Goal: Browse casually: Explore the website without a specific task or goal

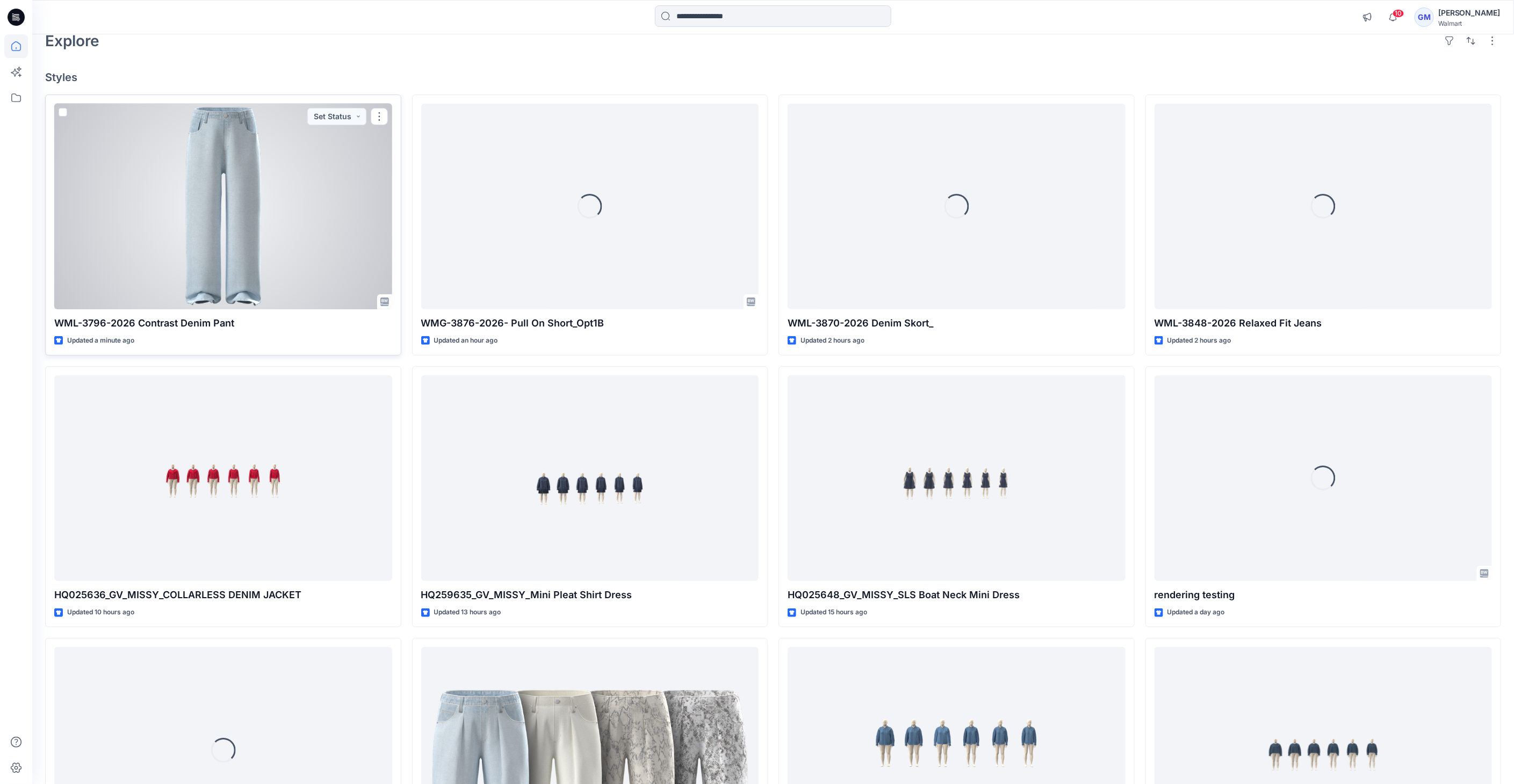
scroll to position [60, 0]
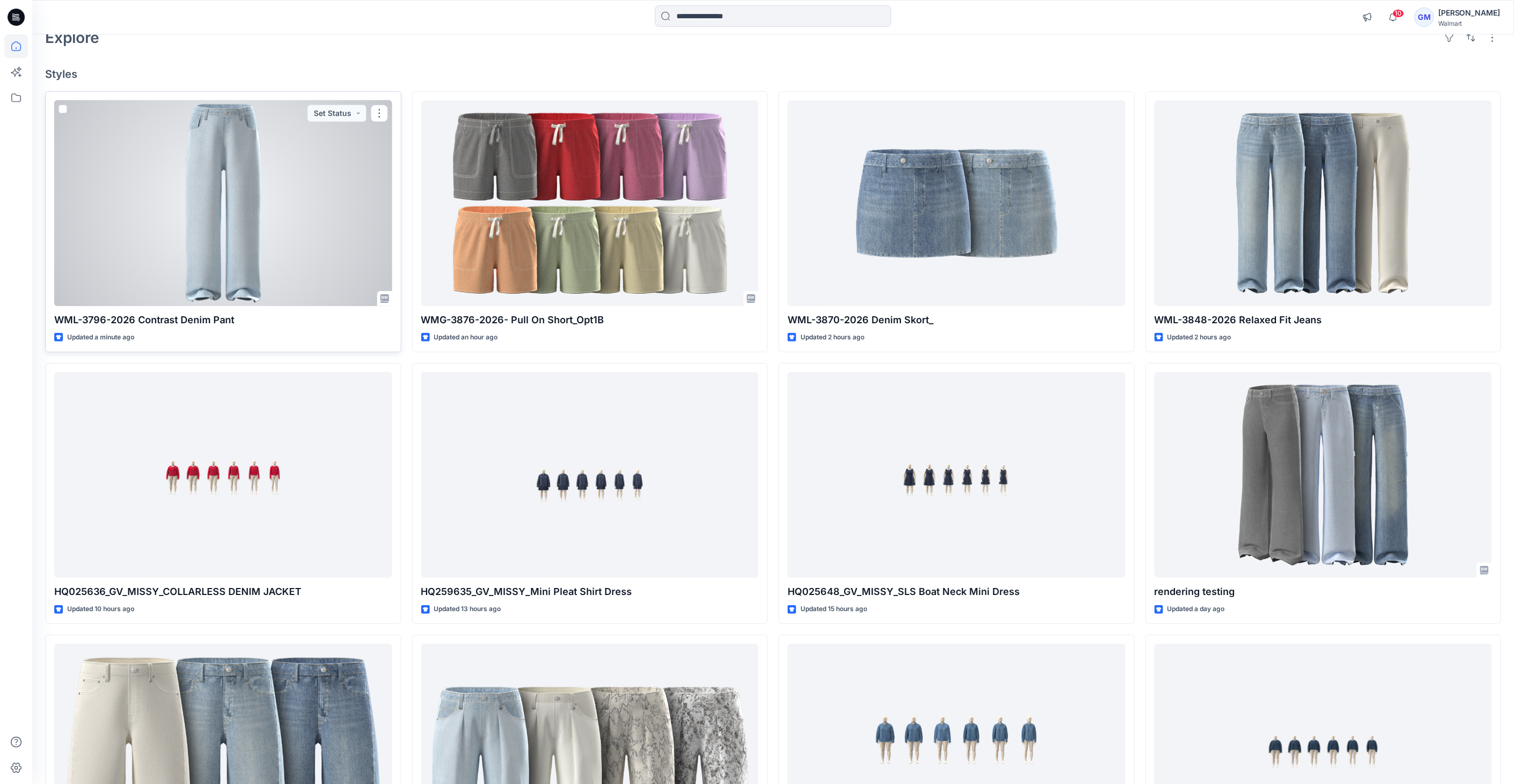
click at [209, 213] on div at bounding box center [223, 203] width 338 height 206
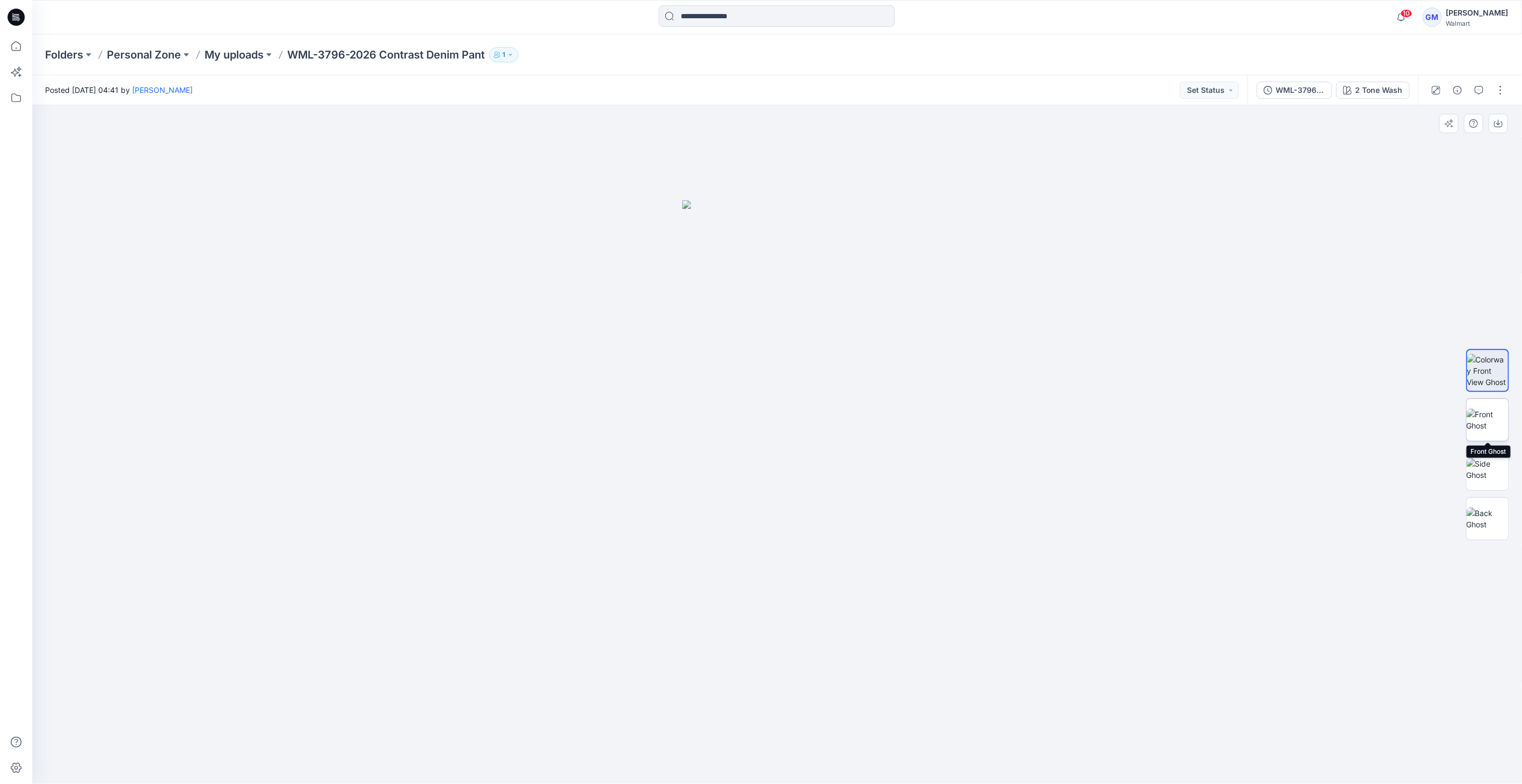
click at [1488, 419] on img at bounding box center [1487, 419] width 42 height 22
click at [1498, 465] on img at bounding box center [1487, 469] width 42 height 22
click at [1475, 526] on img at bounding box center [1487, 519] width 42 height 22
click at [1482, 376] on img at bounding box center [1487, 370] width 42 height 34
drag, startPoint x: 965, startPoint y: 385, endPoint x: 956, endPoint y: 426, distance: 42.0
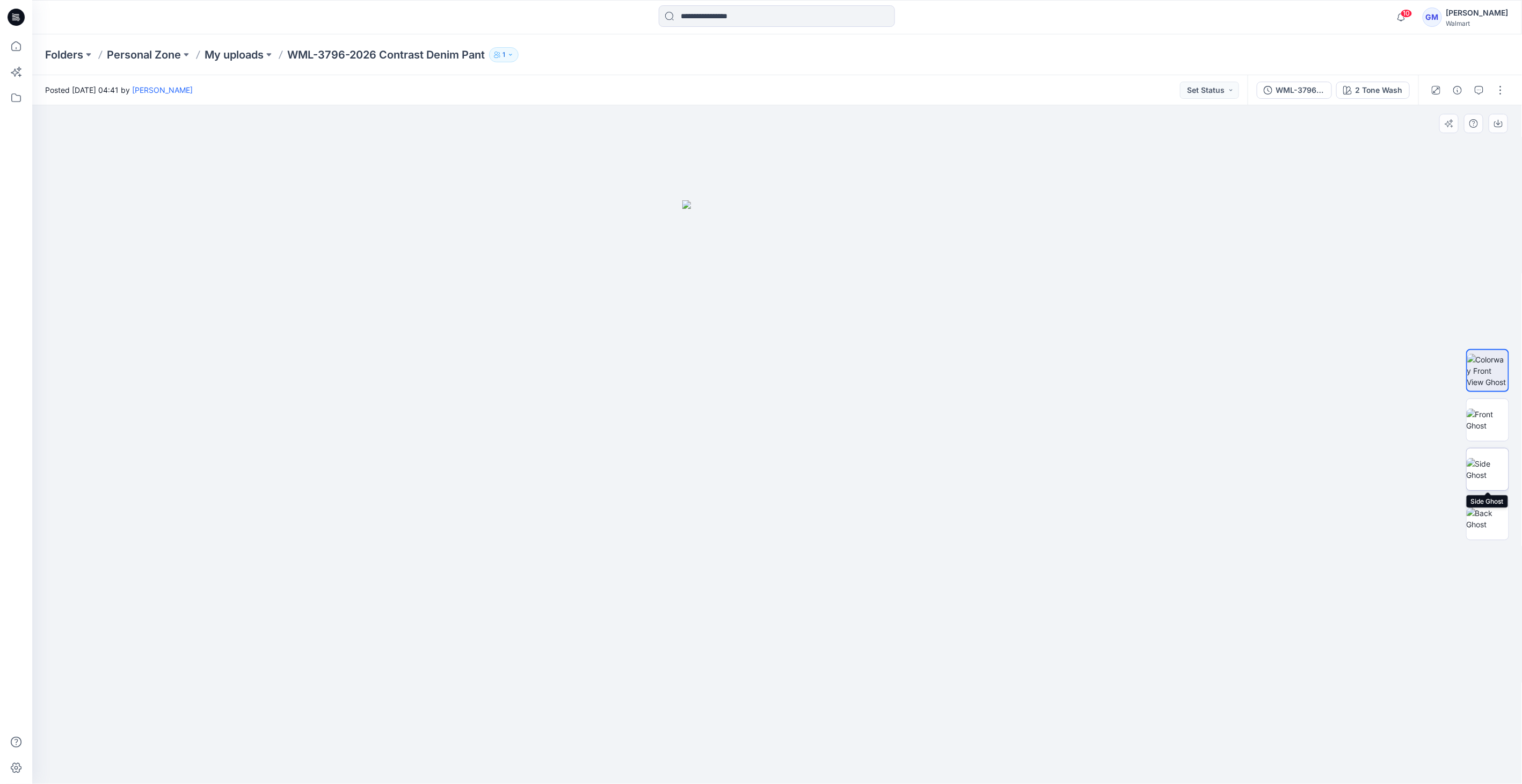
click at [1490, 447] on div at bounding box center [1488, 444] width 43 height 268
click at [1492, 414] on img at bounding box center [1487, 419] width 42 height 22
click at [1474, 480] on img at bounding box center [1487, 469] width 42 height 22
click at [1508, 508] on img at bounding box center [1487, 519] width 42 height 22
click at [19, 17] on icon at bounding box center [17, 17] width 4 height 1
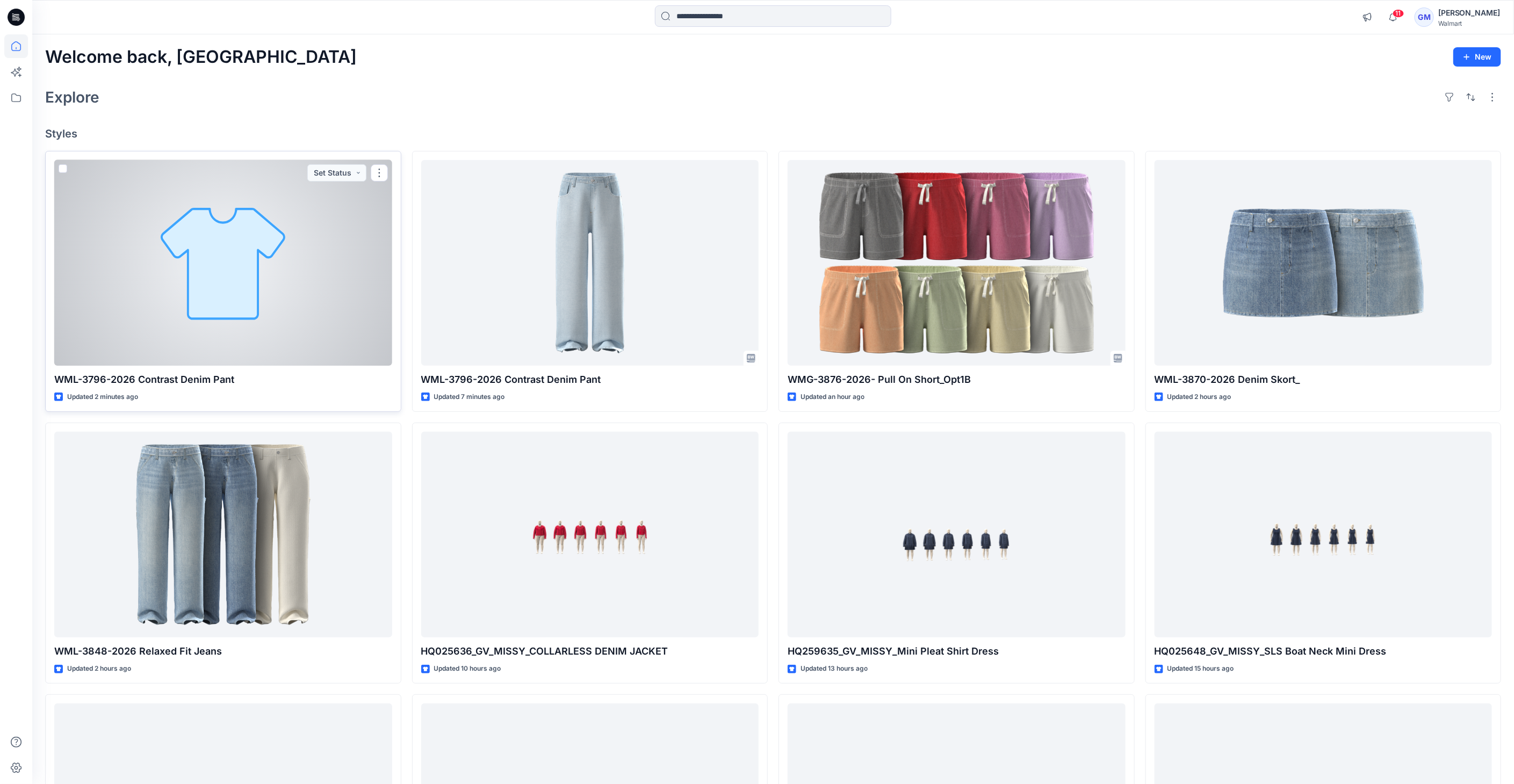
click at [262, 288] on div at bounding box center [223, 263] width 338 height 206
